Goal: Find specific page/section: Find specific page/section

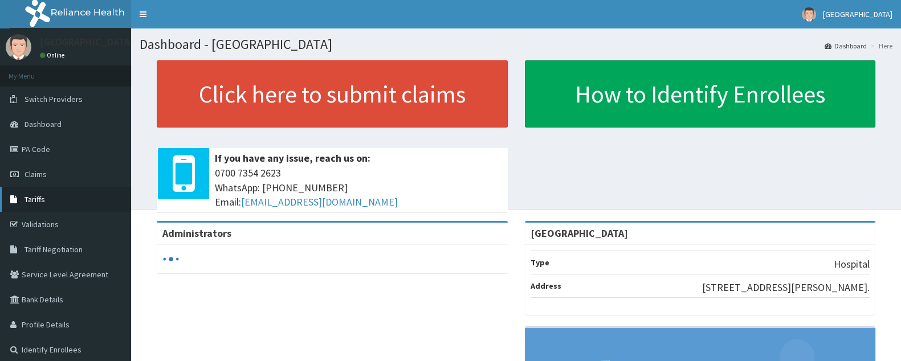
click at [42, 192] on link "Tariffs" at bounding box center [65, 199] width 131 height 25
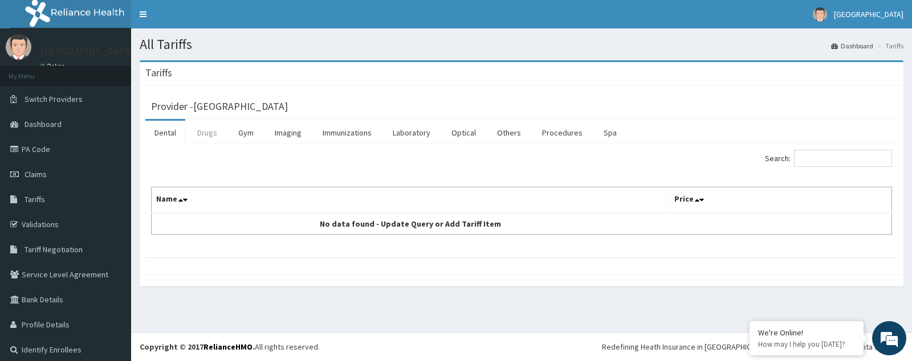
click at [197, 133] on link "Drugs" at bounding box center [207, 133] width 38 height 24
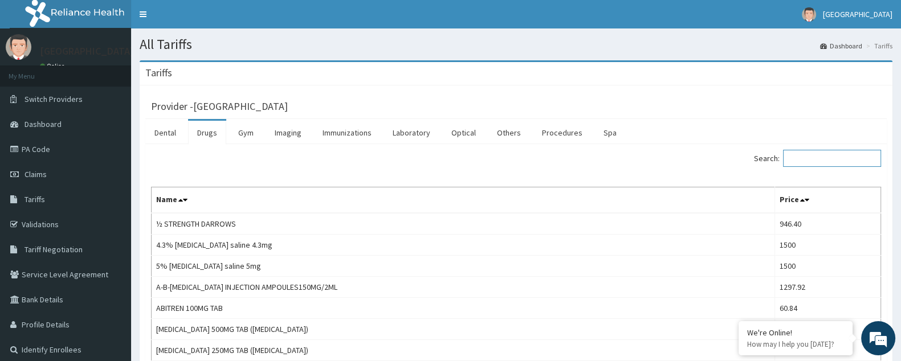
click at [804, 157] on input "Search:" at bounding box center [832, 158] width 98 height 17
type input "diclofe"
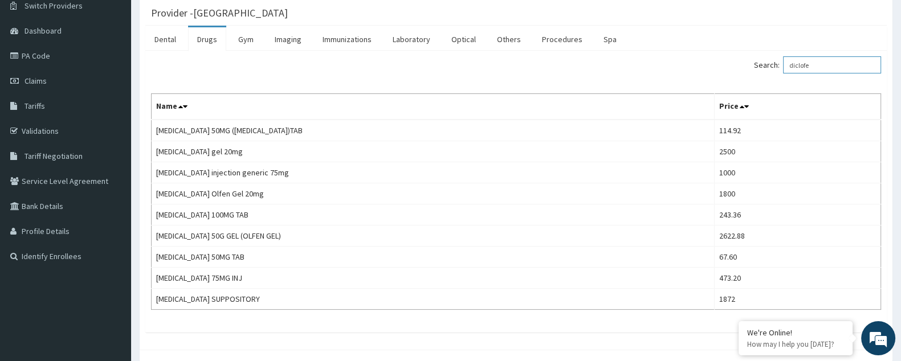
scroll to position [96, 0]
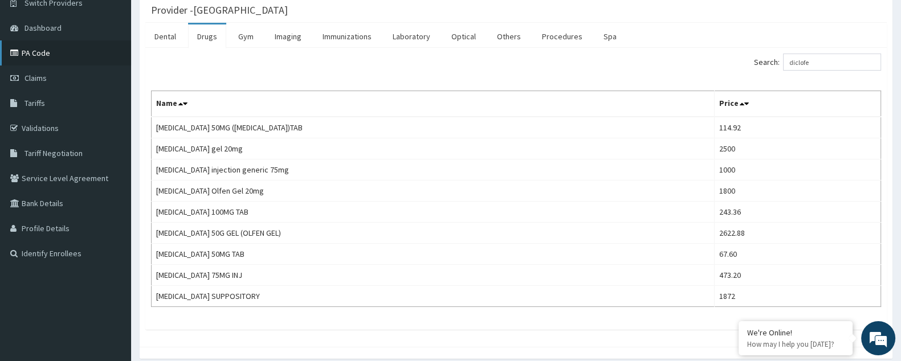
click at [28, 55] on link "PA Code" at bounding box center [65, 52] width 131 height 25
